Goal: Manage account settings

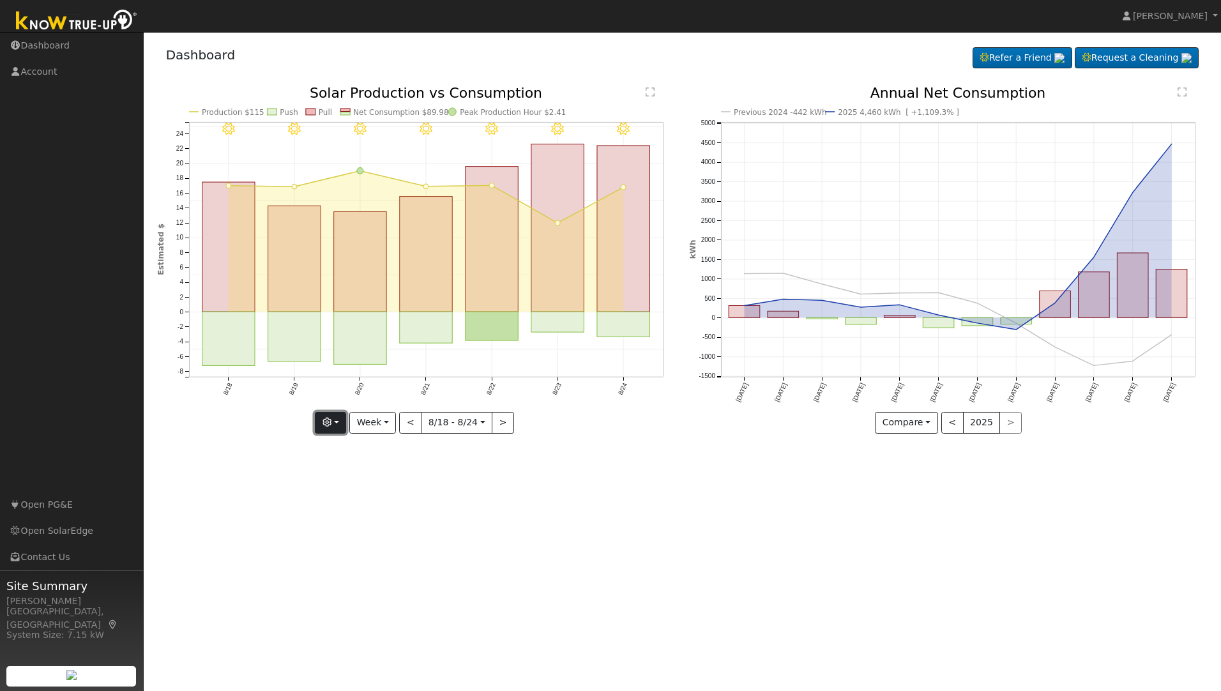
click at [341, 422] on button "button" at bounding box center [330, 423] width 31 height 22
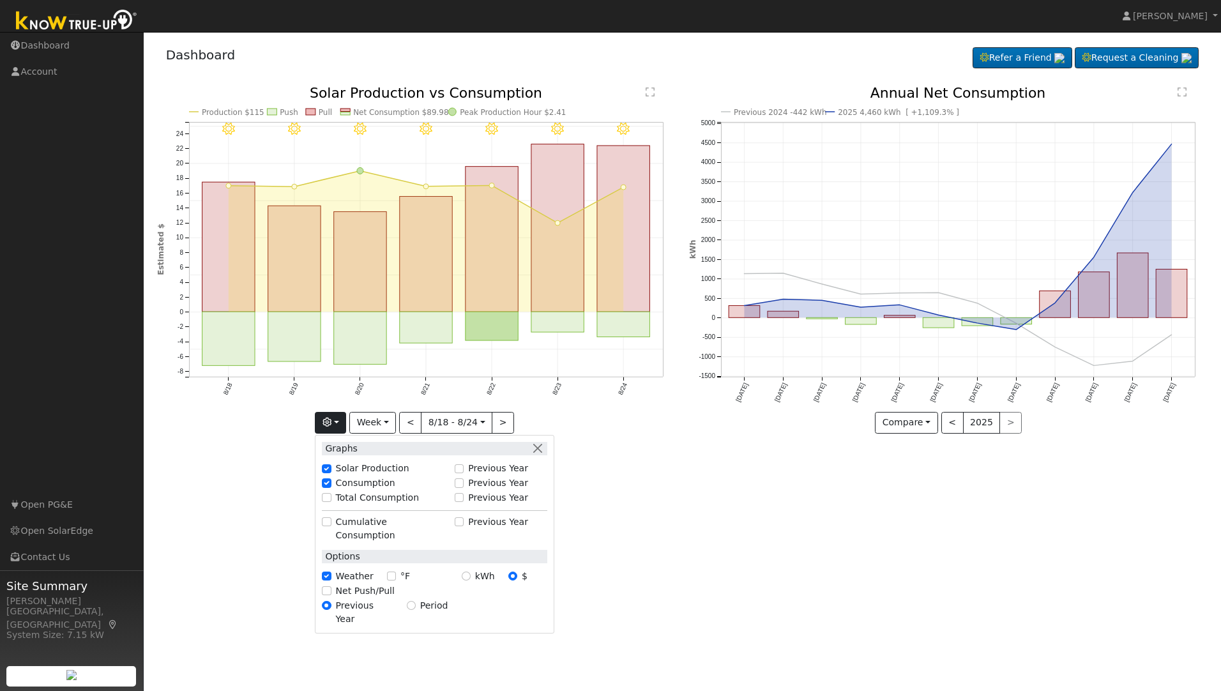
click at [720, 563] on div "User Profile First name Last name Email Email Notifications No Emails No Emails…" at bounding box center [682, 361] width 1077 height 659
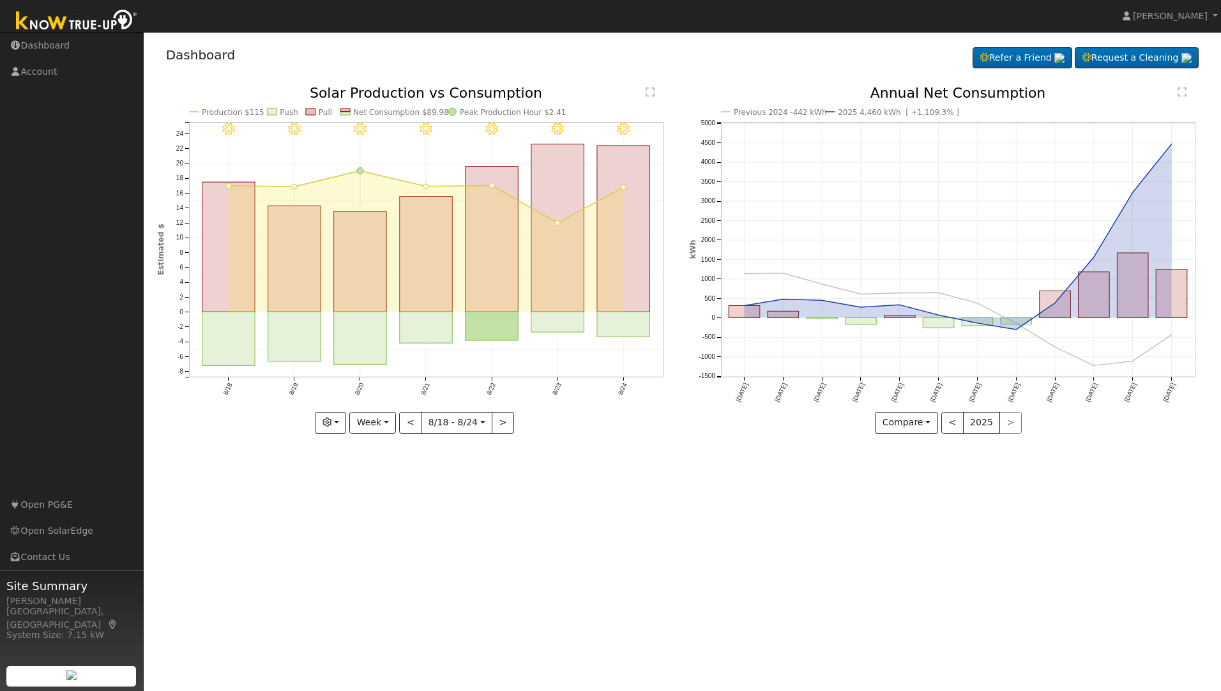
click at [1008, 423] on div "< 2025 >" at bounding box center [981, 423] width 81 height 22
click at [388, 422] on button "Week" at bounding box center [372, 423] width 47 height 22
click at [386, 487] on link "Month" at bounding box center [394, 485] width 89 height 18
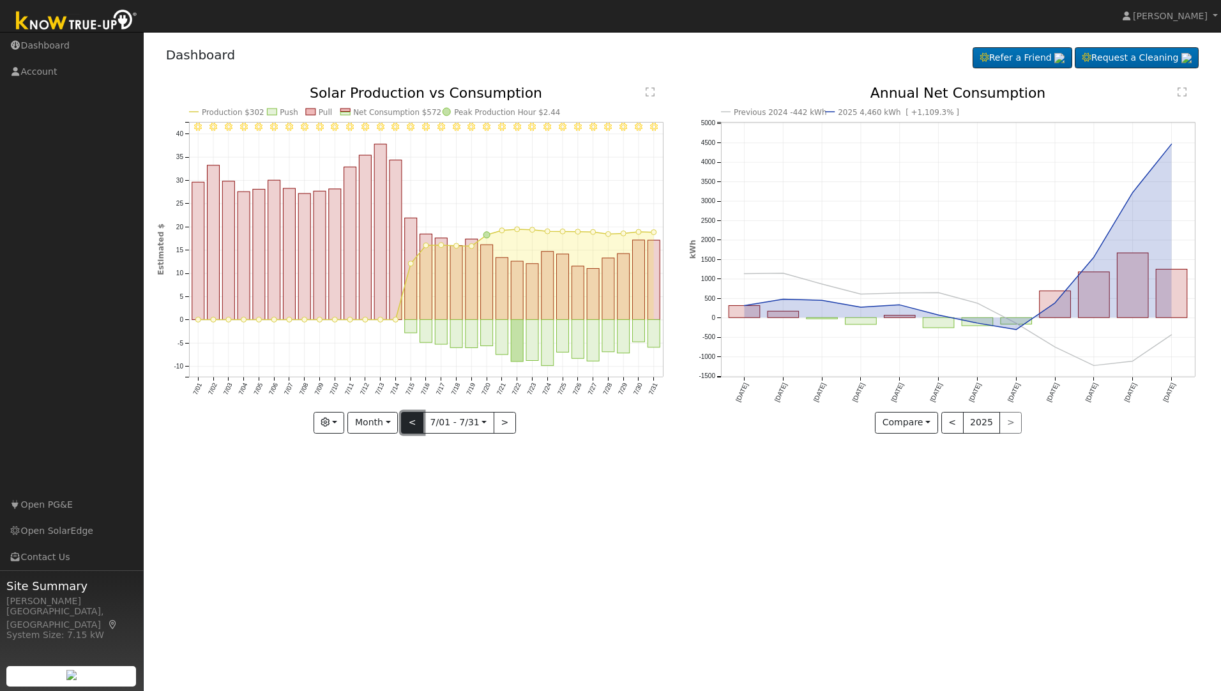
click at [411, 426] on button "<" at bounding box center [412, 423] width 22 height 22
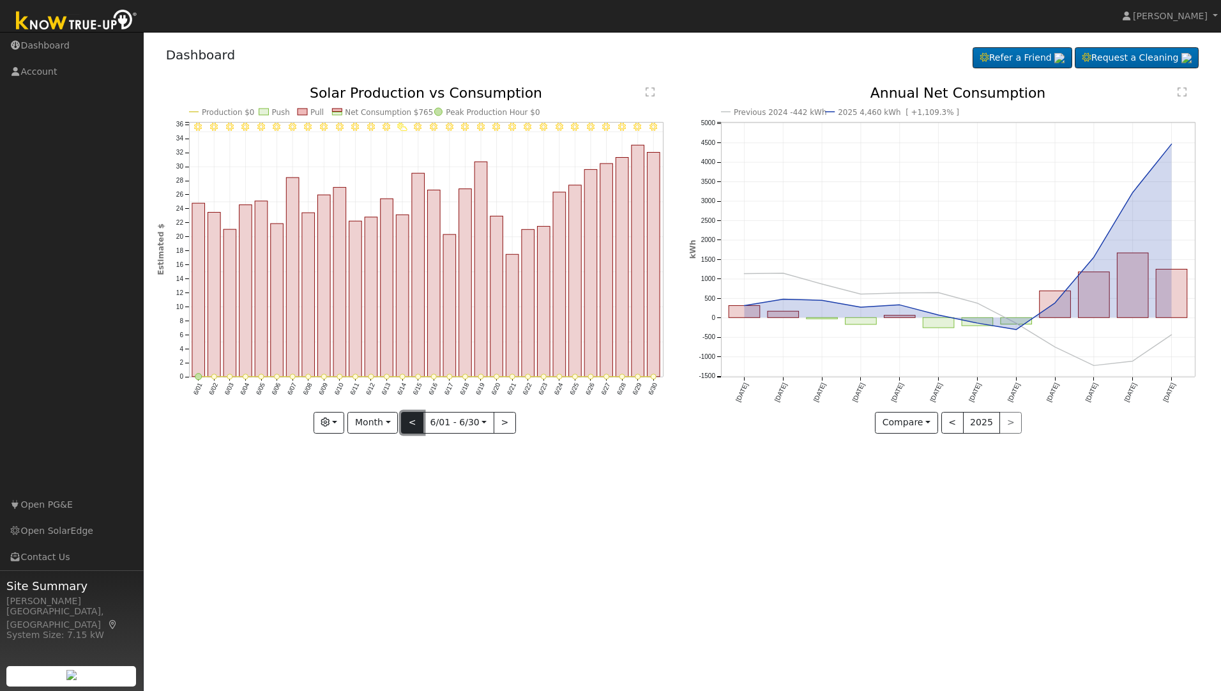
click at [411, 426] on button "<" at bounding box center [412, 423] width 22 height 22
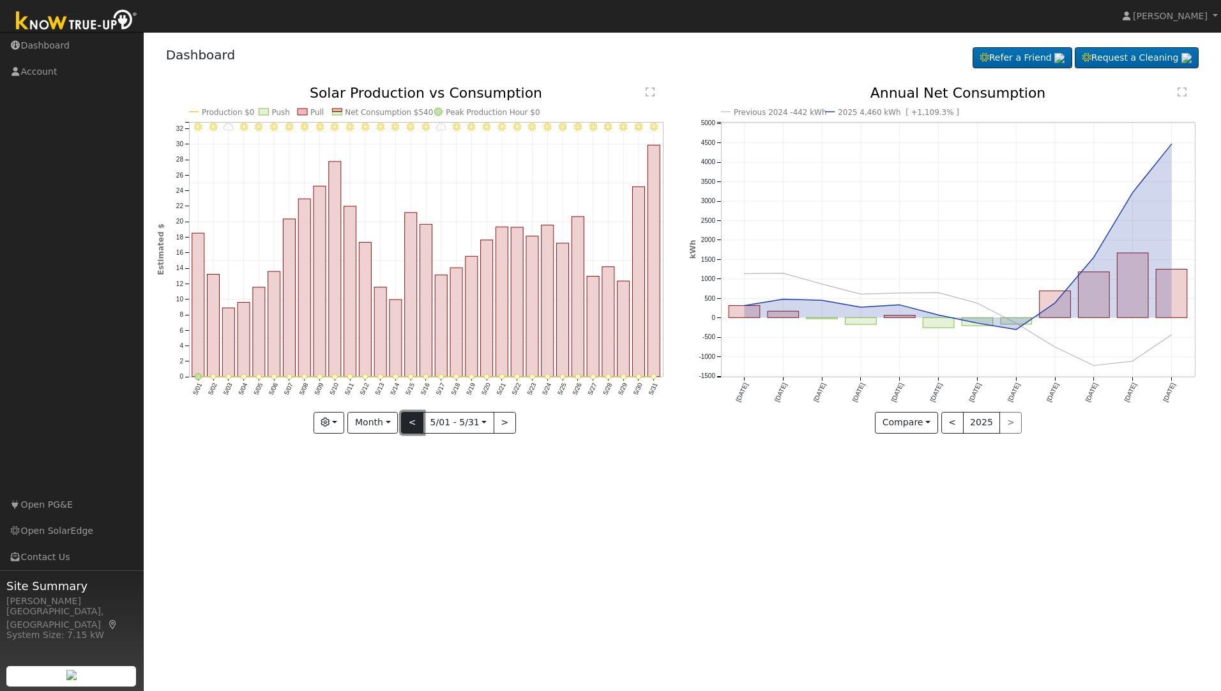
click at [411, 426] on button "<" at bounding box center [412, 423] width 22 height 22
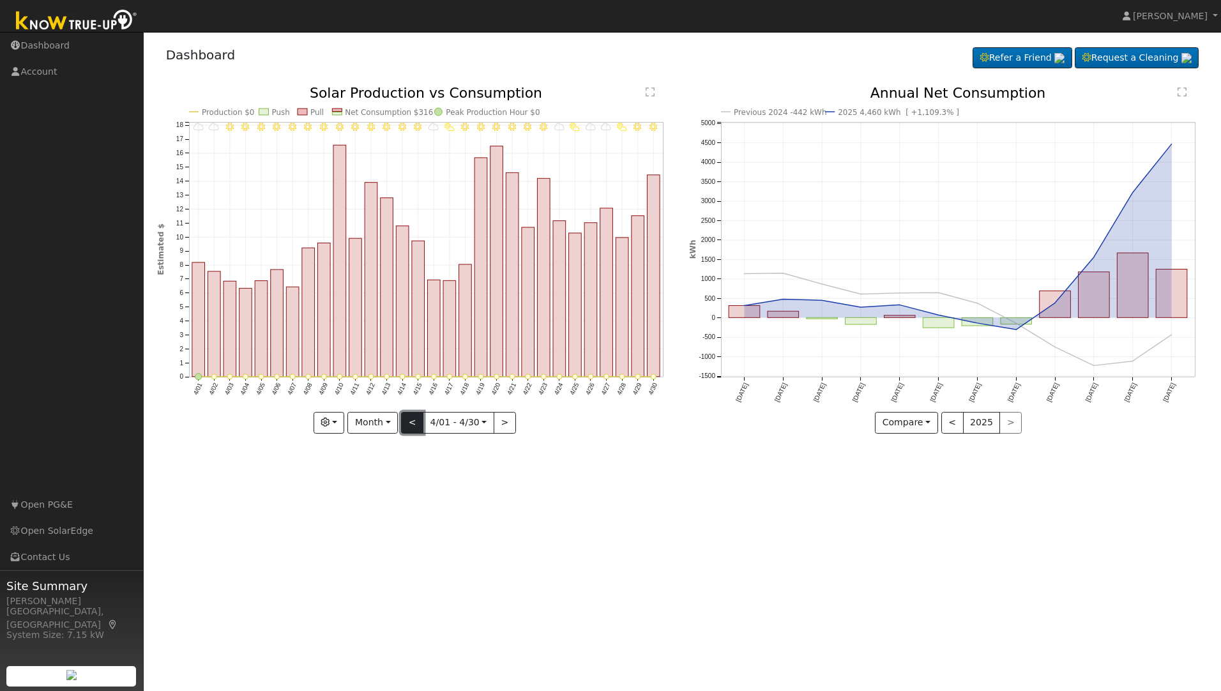
click at [411, 426] on button "<" at bounding box center [412, 423] width 22 height 22
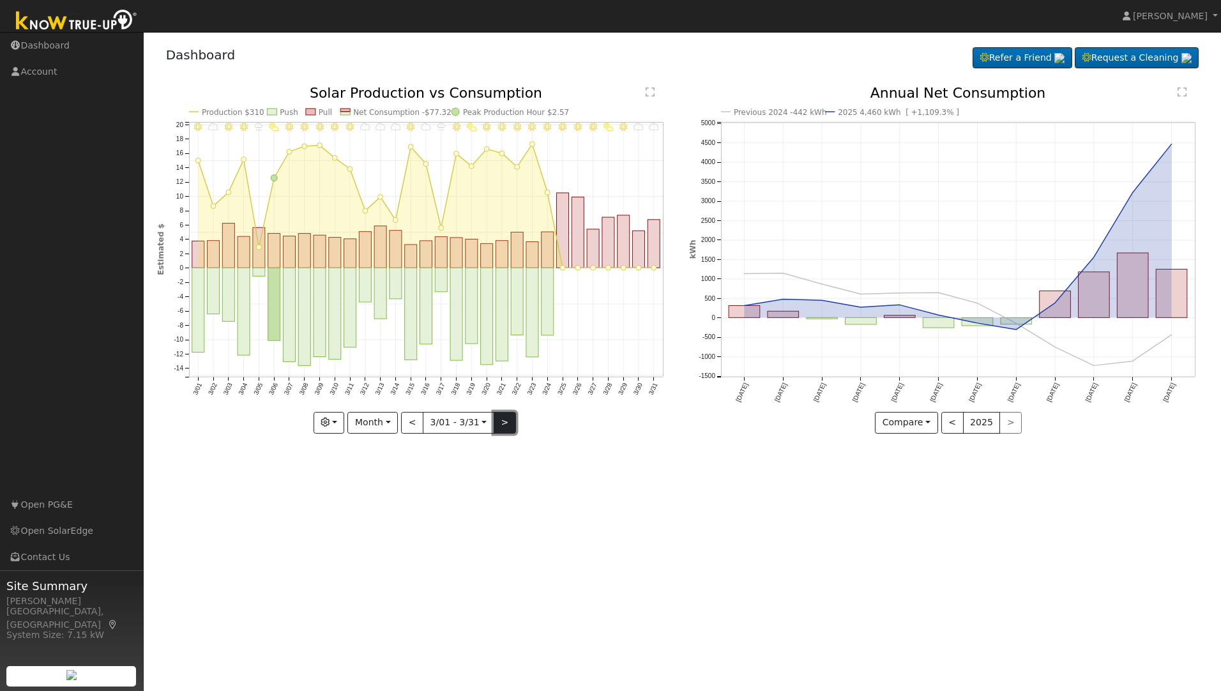
click at [501, 423] on button ">" at bounding box center [505, 423] width 22 height 22
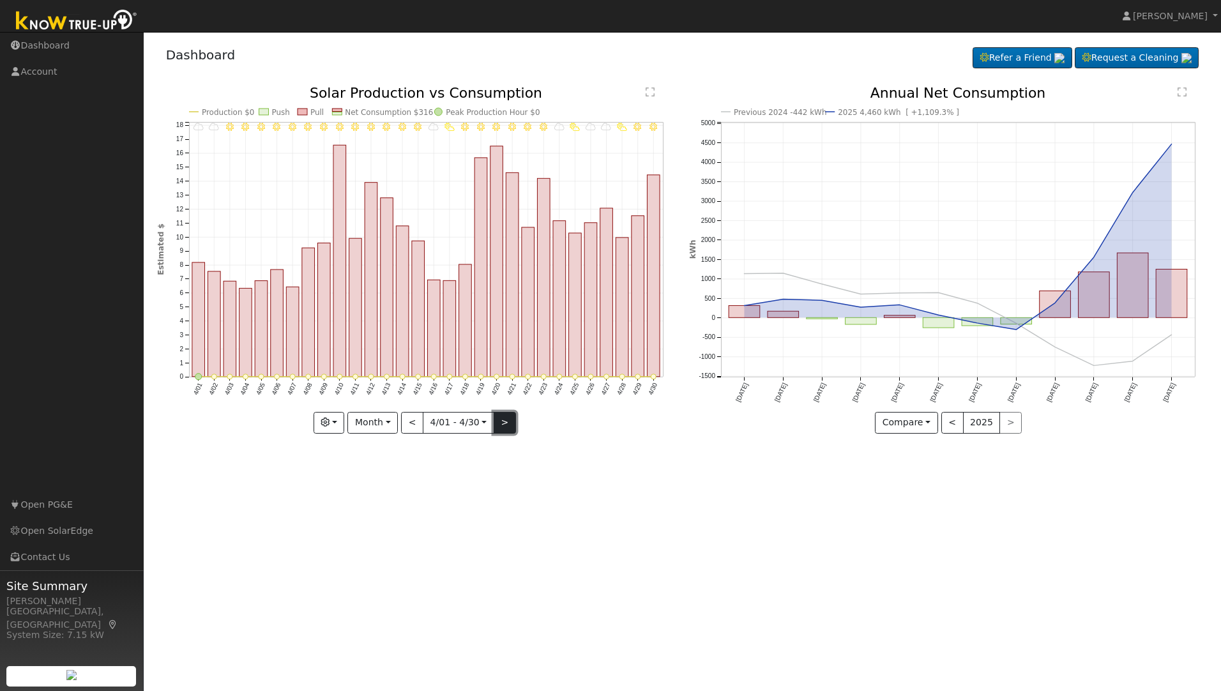
click at [501, 423] on button ">" at bounding box center [505, 423] width 22 height 22
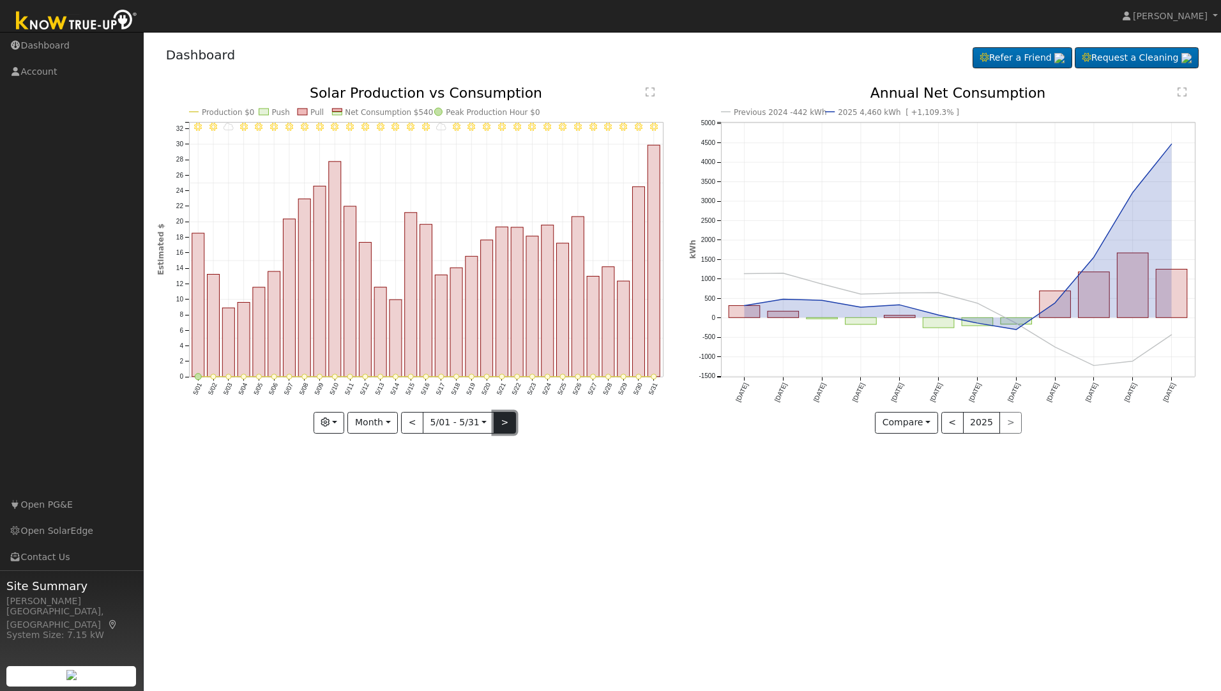
click at [501, 423] on button ">" at bounding box center [505, 423] width 22 height 22
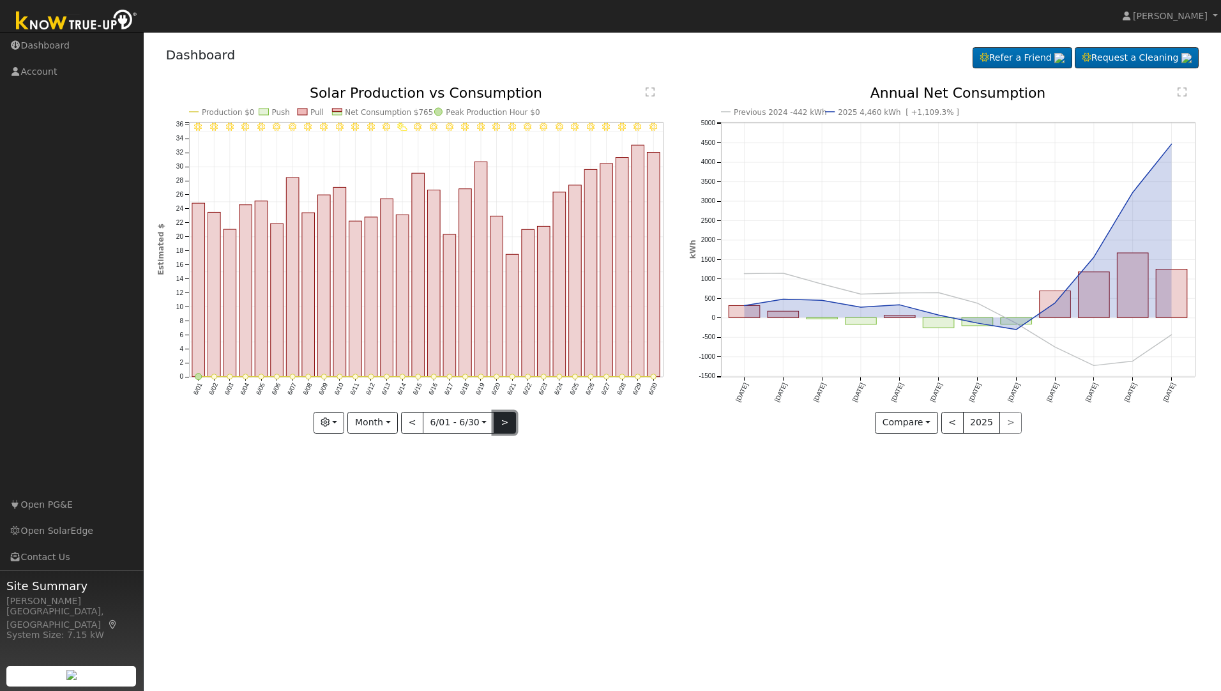
click at [501, 423] on button ">" at bounding box center [505, 423] width 22 height 22
type input "[DATE]"
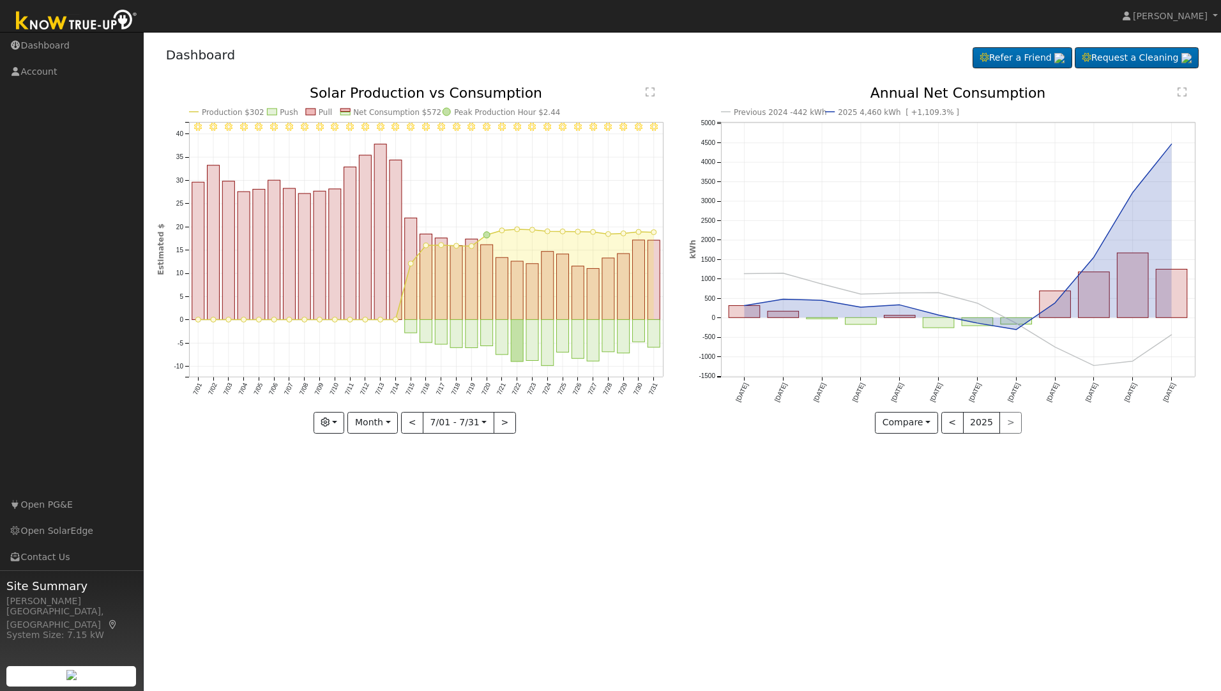
click at [1166, 338] on icon at bounding box center [958, 319] width 427 height 93
click at [1167, 338] on icon at bounding box center [958, 319] width 427 height 93
drag, startPoint x: 1167, startPoint y: 338, endPoint x: 1158, endPoint y: 457, distance: 118.5
click at [1158, 457] on div "User Profile First name Last name Email Email Notifications No Emails No Emails…" at bounding box center [682, 361] width 1077 height 659
